Goal: Task Accomplishment & Management: Manage account settings

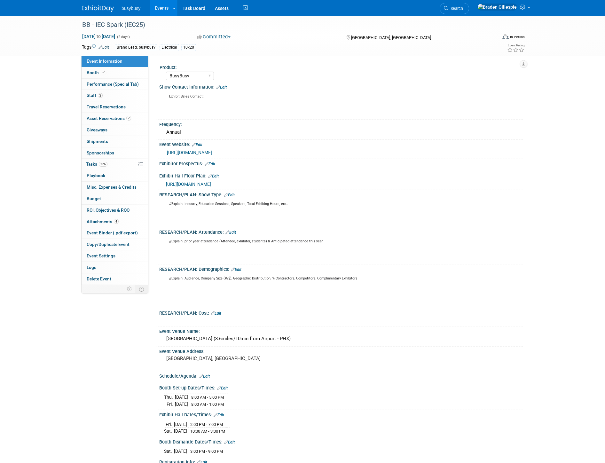
select select "BusyBusy"
click at [107, 10] on img at bounding box center [98, 8] width 32 height 6
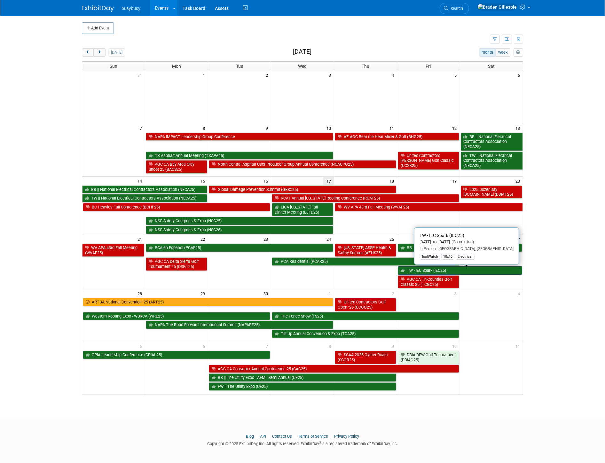
click at [481, 270] on link "TW - IEC Spark (IEC25)" at bounding box center [460, 270] width 124 height 8
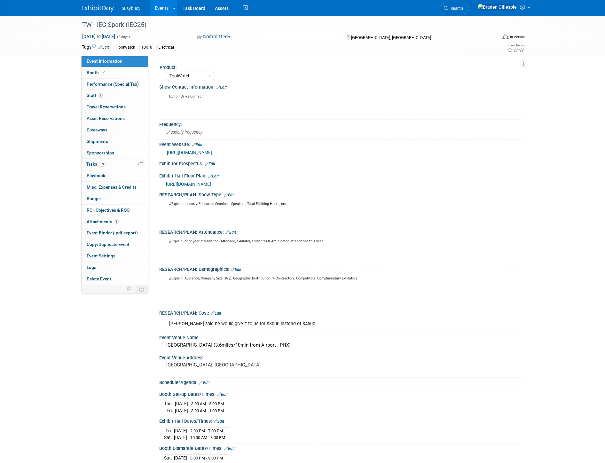
select select "ToolWatch"
click at [120, 97] on link "1 Staff 1" at bounding box center [115, 95] width 67 height 11
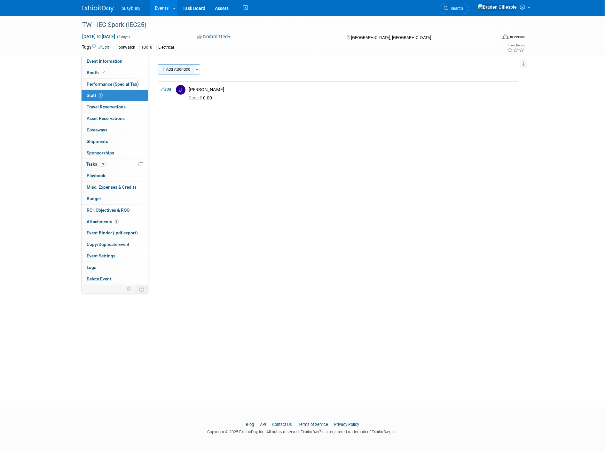
click at [186, 71] on button "Add Attendee" at bounding box center [176, 69] width 36 height 10
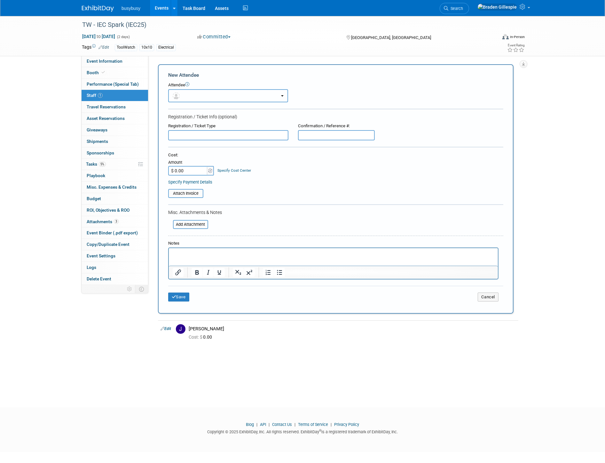
drag, startPoint x: 187, startPoint y: 95, endPoint x: 187, endPoint y: 101, distance: 6.1
click at [187, 94] on button "button" at bounding box center [228, 95] width 120 height 13
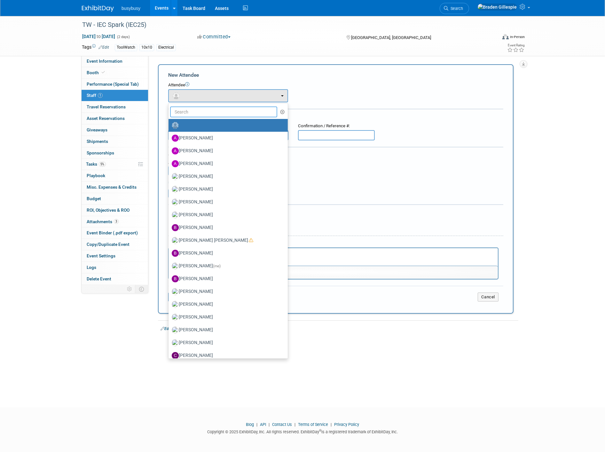
click at [187, 111] on input "text" at bounding box center [223, 111] width 107 height 11
type input "d"
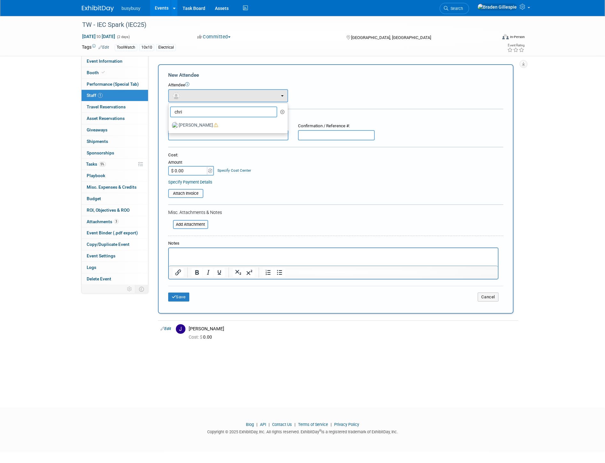
type input "chris"
click at [198, 138] on label "[PERSON_NAME]" at bounding box center [227, 138] width 110 height 10
click at [169, 138] on input "[PERSON_NAME]" at bounding box center [167, 137] width 4 height 4
select select "8f1af942-9c43-4ab0-93fa-ee1ce21f6577"
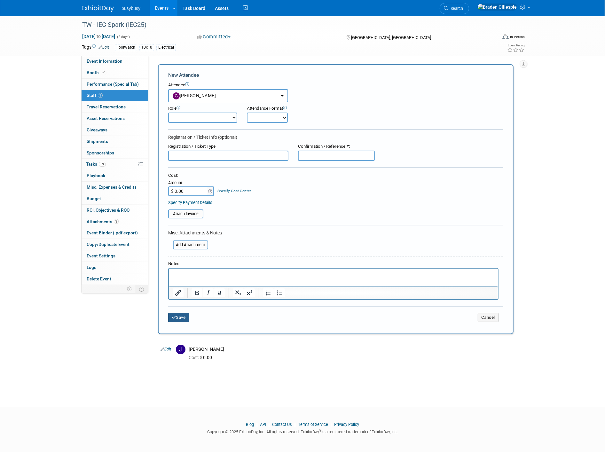
click at [182, 313] on button "Save" at bounding box center [178, 317] width 21 height 9
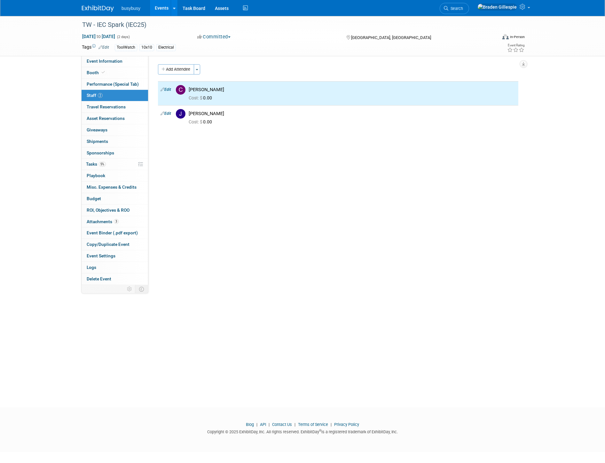
click at [187, 69] on button "Add Attendee" at bounding box center [176, 69] width 36 height 10
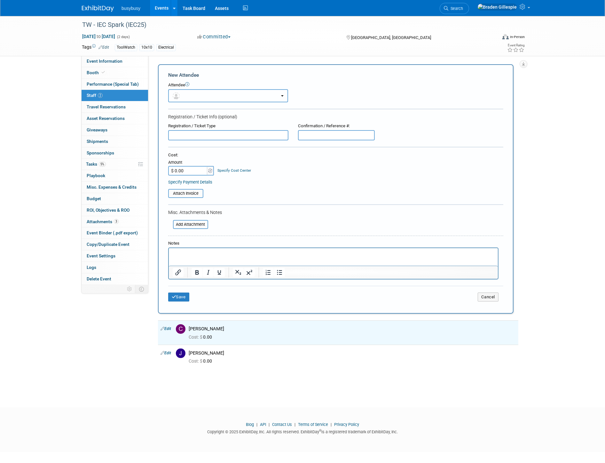
click at [193, 95] on button "button" at bounding box center [228, 95] width 120 height 13
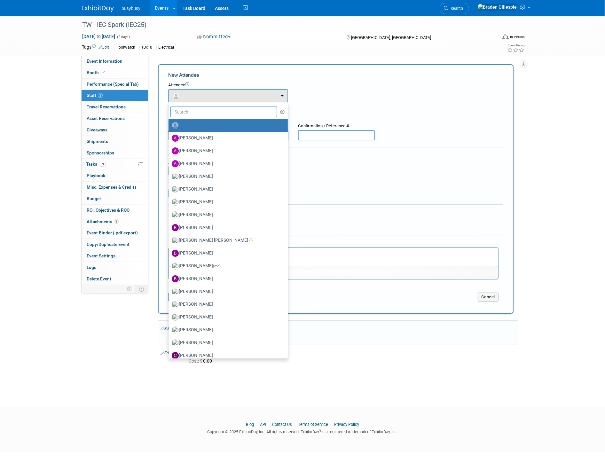
click at [193, 111] on input "text" at bounding box center [223, 111] width 107 height 11
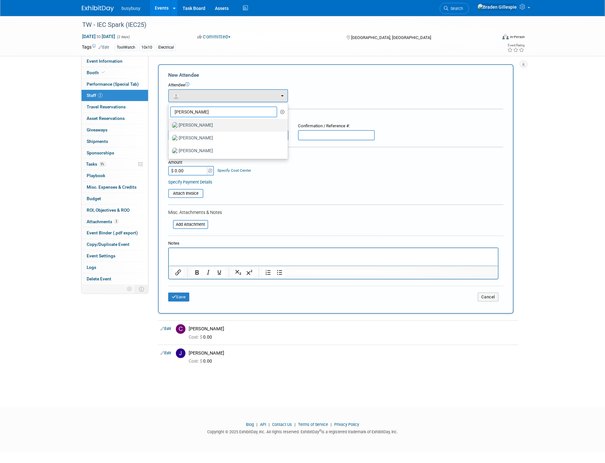
type input "kyle"
drag, startPoint x: 193, startPoint y: 123, endPoint x: 193, endPoint y: 117, distance: 6.7
click at [193, 117] on ul "kyle Adam Harshman Alec Schafer Allen Schmidt Amanda Price Angie MacKinnon (me)" at bounding box center [228, 131] width 120 height 56
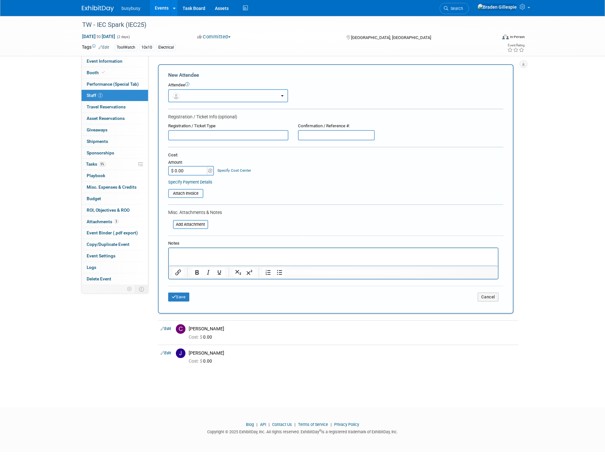
click at [213, 95] on button "button" at bounding box center [228, 95] width 120 height 13
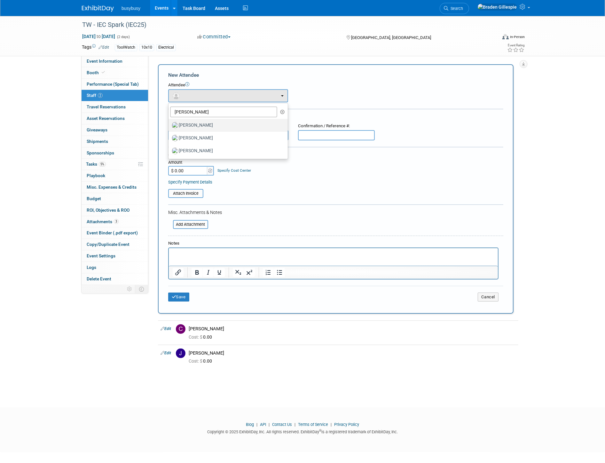
click at [200, 122] on label "[PERSON_NAME]" at bounding box center [227, 125] width 110 height 10
click at [184, 122] on label "[PERSON_NAME]" at bounding box center [227, 125] width 110 height 10
click at [169, 122] on input "[PERSON_NAME]" at bounding box center [167, 124] width 4 height 4
select select "d5dd6fec-11f0-49e5-aa1b-bc083490da6a"
select select "2"
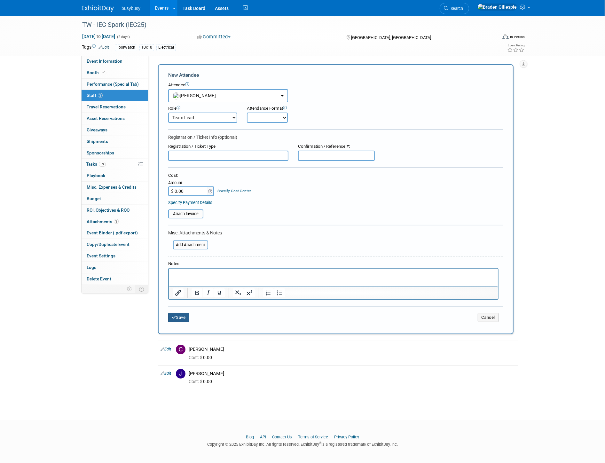
click at [180, 314] on button "Save" at bounding box center [178, 317] width 21 height 9
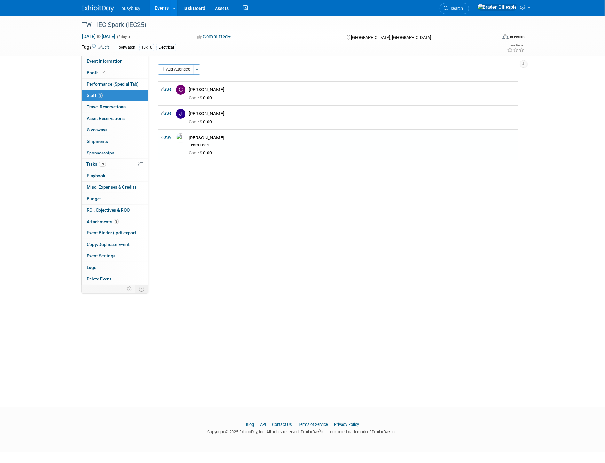
click at [98, 9] on img at bounding box center [98, 8] width 32 height 6
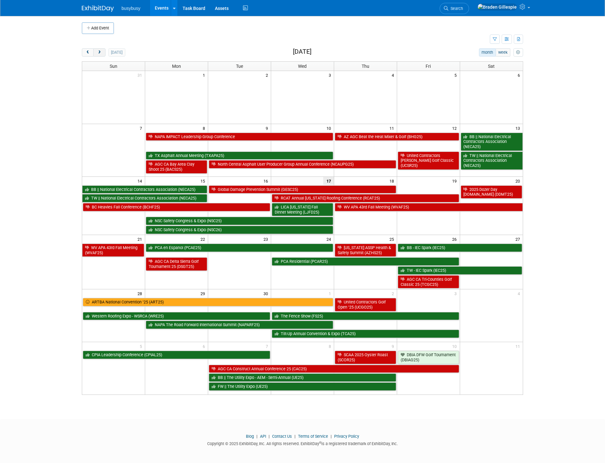
click at [104, 55] on button "next" at bounding box center [99, 52] width 12 height 8
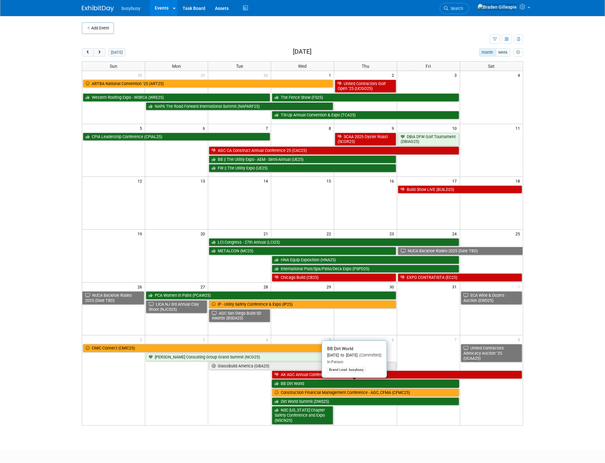
click at [307, 384] on link "BB Dirt World" at bounding box center [365, 384] width 187 height 8
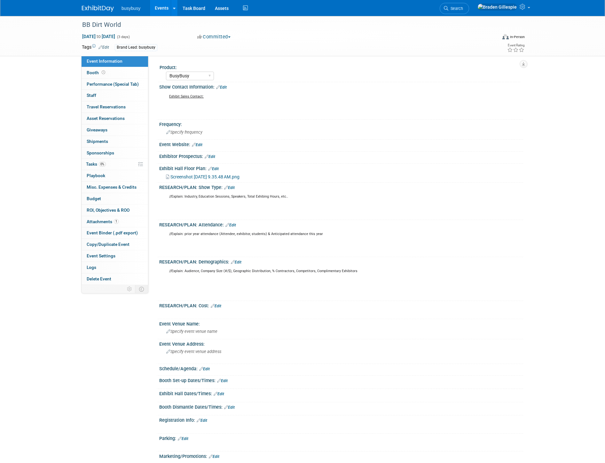
select select "BusyBusy"
click at [96, 5] on img at bounding box center [98, 8] width 32 height 6
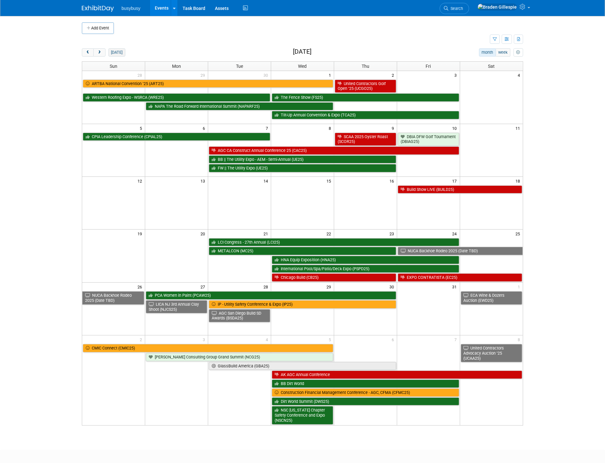
click at [116, 52] on button "[DATE]" at bounding box center [116, 52] width 17 height 8
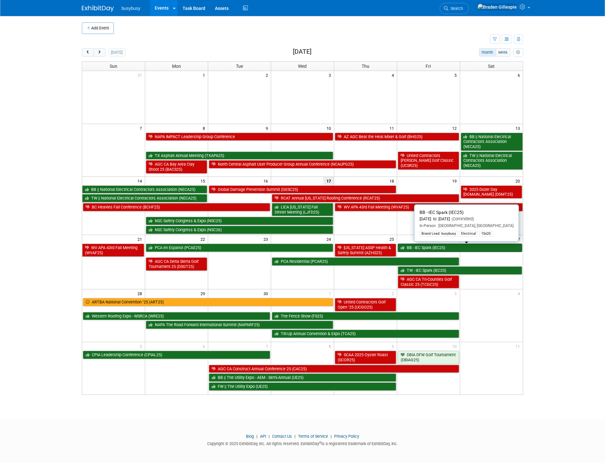
click at [510, 251] on link "BB - IEC Spark (IEC25)" at bounding box center [460, 248] width 124 height 8
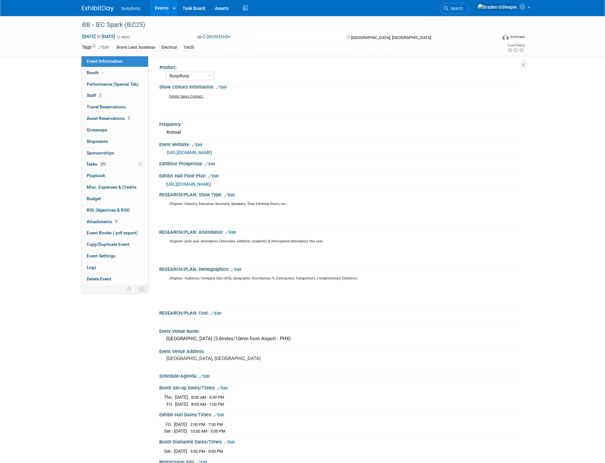
select select "BusyBusy"
click at [120, 96] on link "2 Staff 2" at bounding box center [115, 95] width 67 height 11
